Goal: Task Accomplishment & Management: Manage account settings

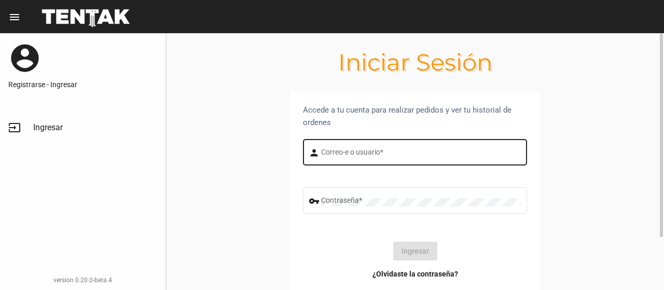
click at [354, 160] on div "Correo-e o usuario *" at bounding box center [421, 151] width 201 height 29
click at [348, 153] on input "Correo-e o usuario *" at bounding box center [421, 154] width 201 height 8
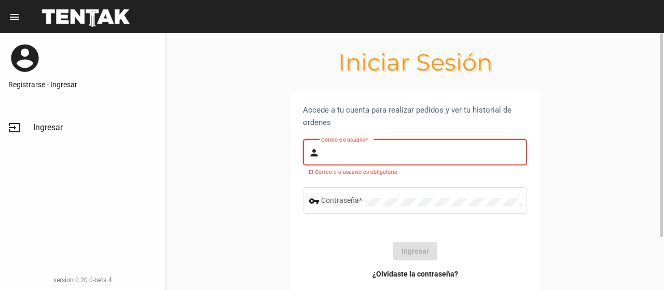
click at [352, 152] on input "Correo-e o usuario *" at bounding box center [421, 154] width 201 height 8
type input "[EMAIL_ADDRESS][DOMAIN_NAME]"
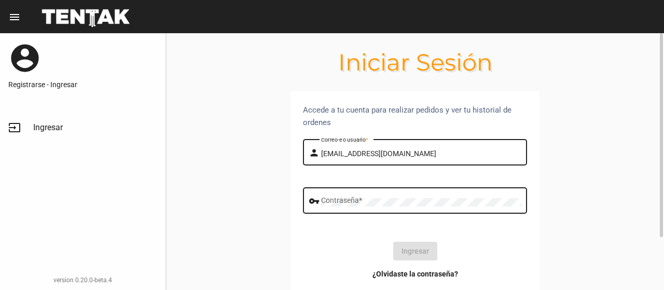
click at [356, 187] on div "Contraseña *" at bounding box center [421, 199] width 201 height 29
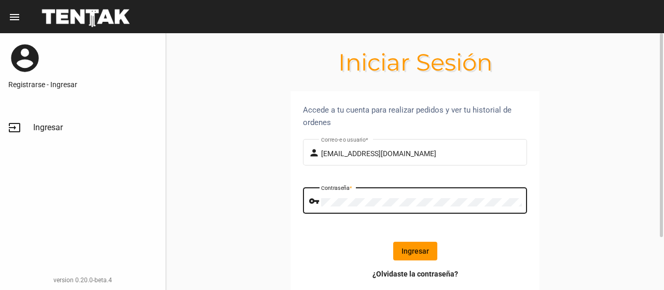
click button "Ingresar" at bounding box center [415, 251] width 44 height 19
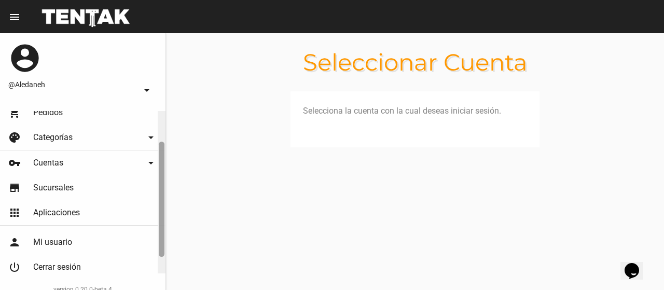
drag, startPoint x: 162, startPoint y: 137, endPoint x: 148, endPoint y: 197, distance: 60.7
click at [148, 197] on div "dashboard Inicio library_books Post arrow_drop_down Crear Administrar view_list…" at bounding box center [82, 200] width 165 height 179
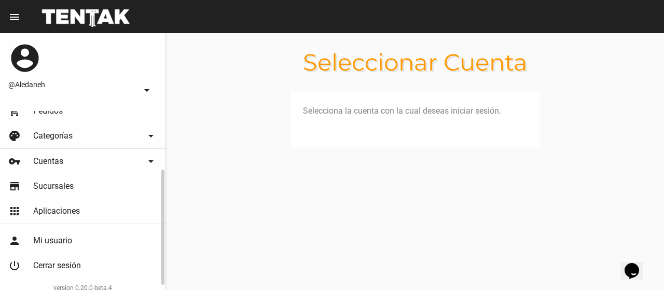
click at [94, 188] on link "store Sucursales" at bounding box center [82, 186] width 165 height 25
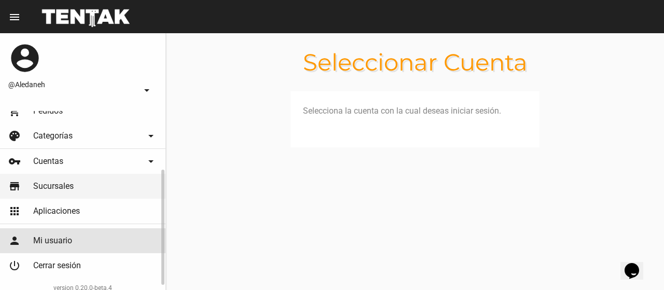
click at [71, 231] on link "person Mi usuario" at bounding box center [82, 240] width 165 height 25
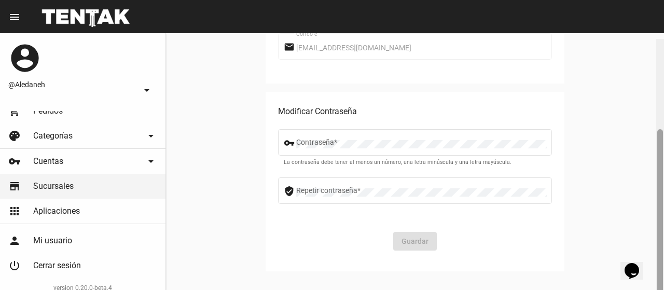
scroll to position [143, 0]
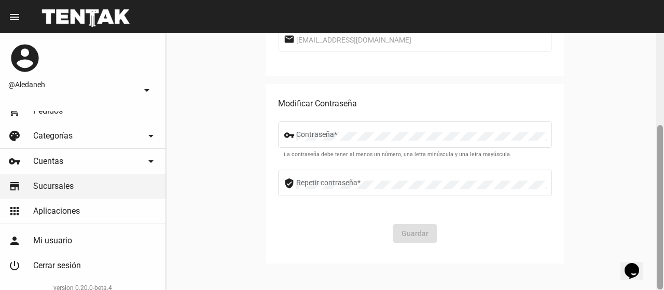
drag, startPoint x: 661, startPoint y: 133, endPoint x: 647, endPoint y: 237, distance: 104.6
click at [647, 237] on div "Mi Usuario Mi Usuario person Aledaneh Nombre de Usuario email [EMAIL_ADDRESS][D…" at bounding box center [415, 161] width 498 height 257
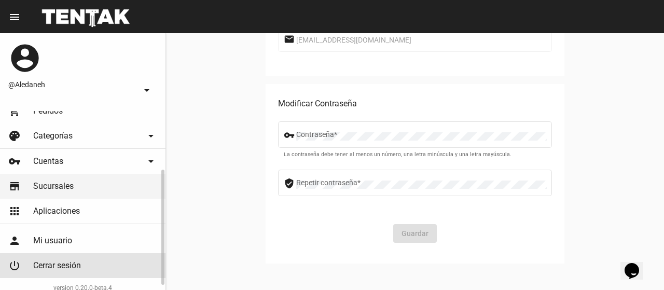
click at [54, 263] on span "Cerrar sesión" at bounding box center [57, 265] width 48 height 10
